Goal: Navigation & Orientation: Find specific page/section

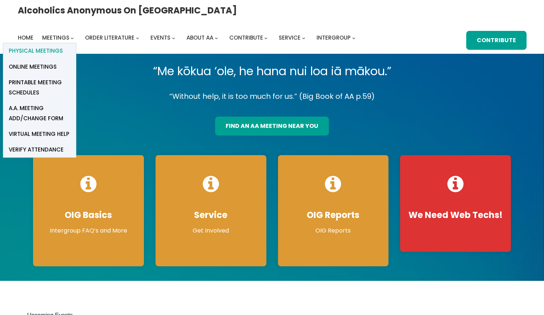
click at [63, 46] on span "Physical Meetings" at bounding box center [36, 51] width 54 height 10
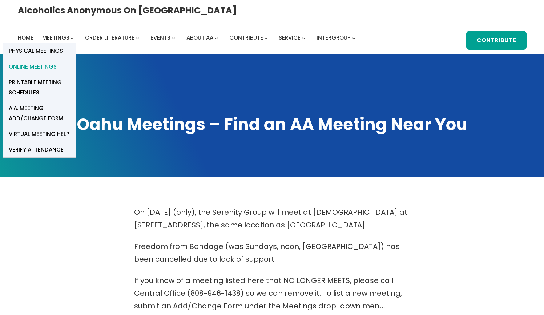
click at [57, 62] on span "Online Meetings" at bounding box center [33, 67] width 48 height 10
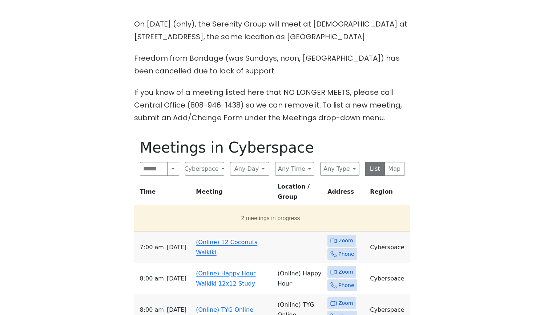
scroll to position [188, 0]
click at [256, 210] on button "2 meetings in progress" at bounding box center [271, 218] width 268 height 20
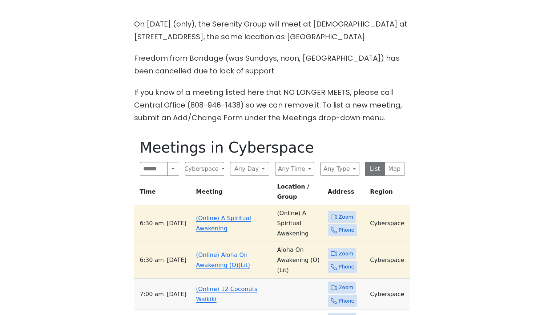
scroll to position [188, 0]
click at [226, 286] on link "(Online) 12 Coconuts Waikiki" at bounding box center [226, 294] width 61 height 17
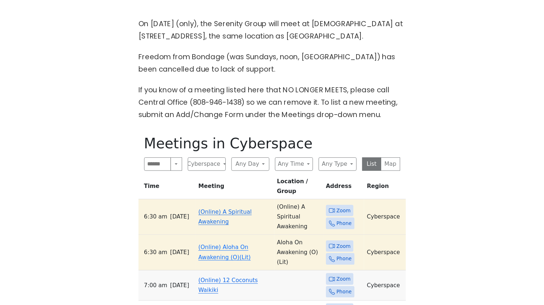
scroll to position [321, 0]
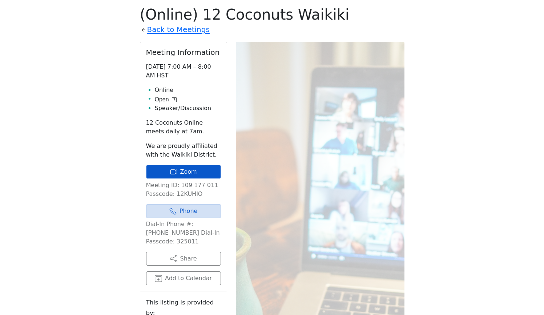
click at [200, 170] on link "Zoom" at bounding box center [183, 172] width 75 height 14
